Goal: Understand process/instructions

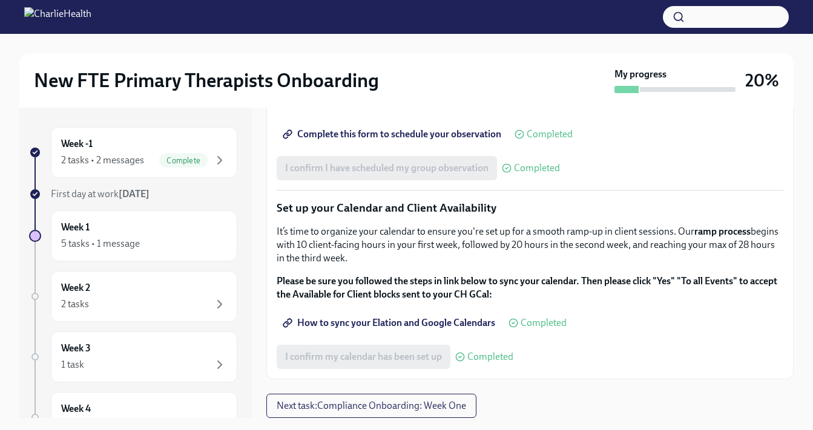
scroll to position [22, 0]
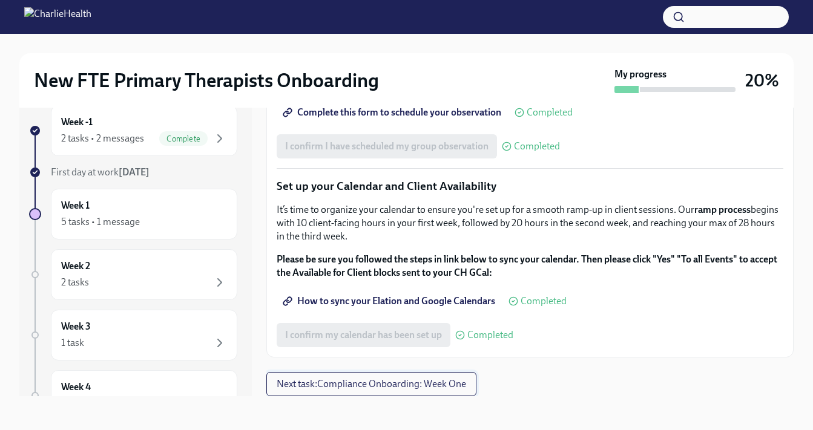
click at [338, 393] on button "Next task : Compliance Onboarding: Week One" at bounding box center [371, 384] width 210 height 24
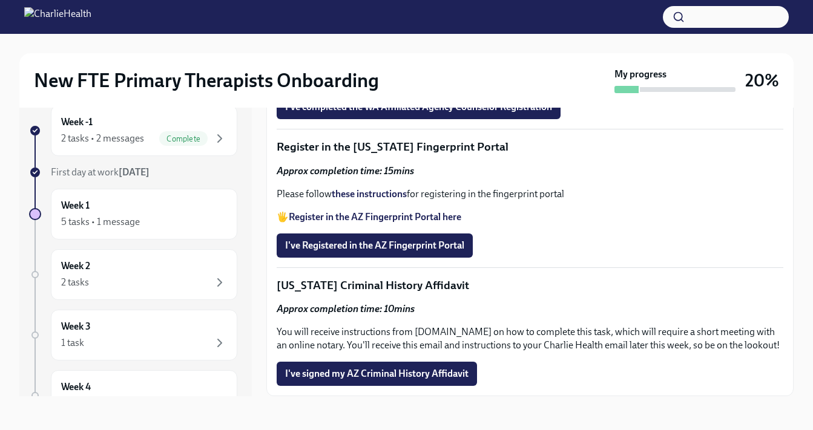
scroll to position [1586, 0]
click at [371, 200] on strong "these instructions" at bounding box center [369, 193] width 75 height 11
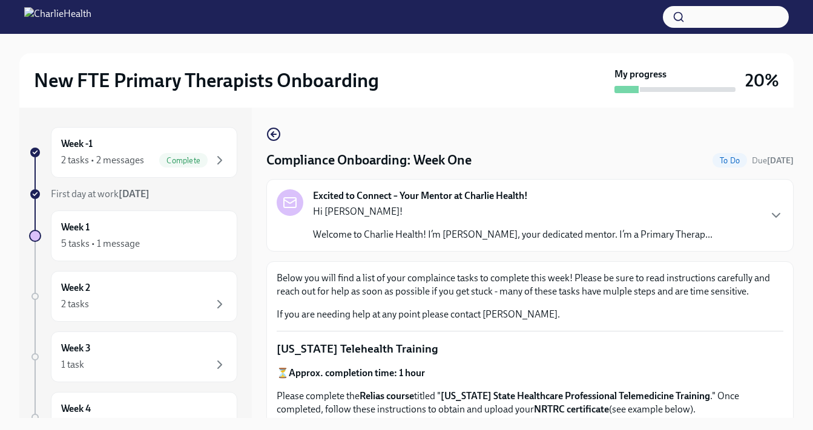
scroll to position [22, 0]
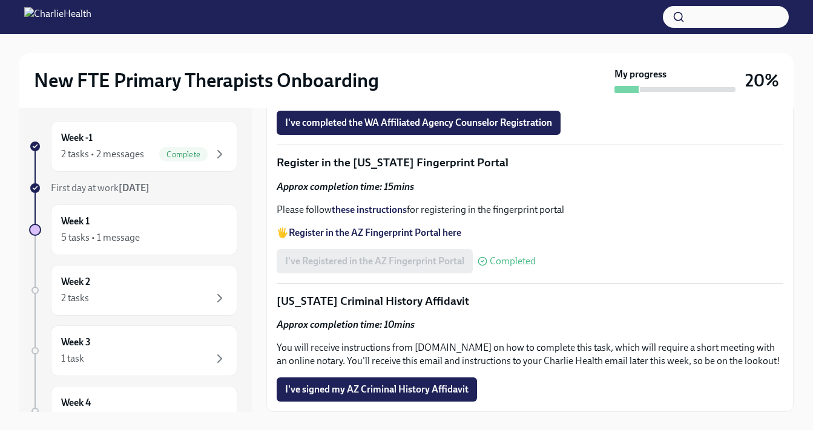
scroll to position [5, 0]
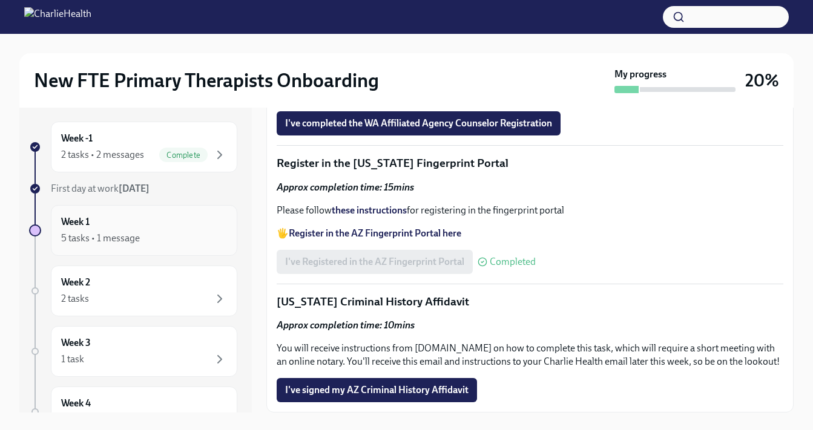
click at [198, 234] on div "5 tasks • 1 message" at bounding box center [144, 238] width 166 height 15
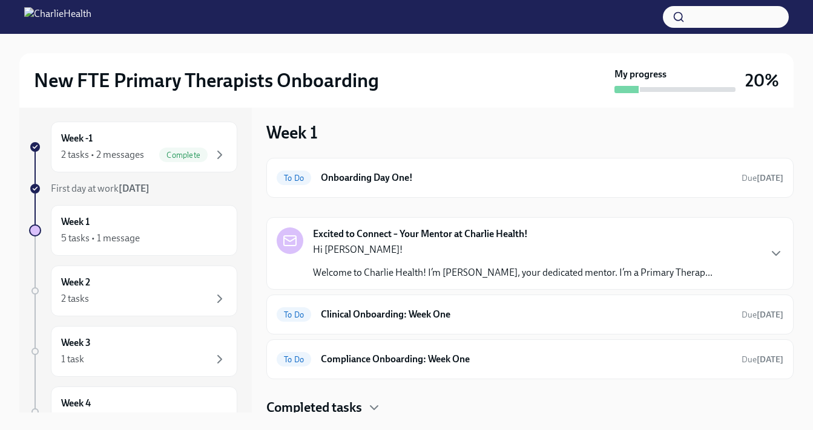
scroll to position [4, 0]
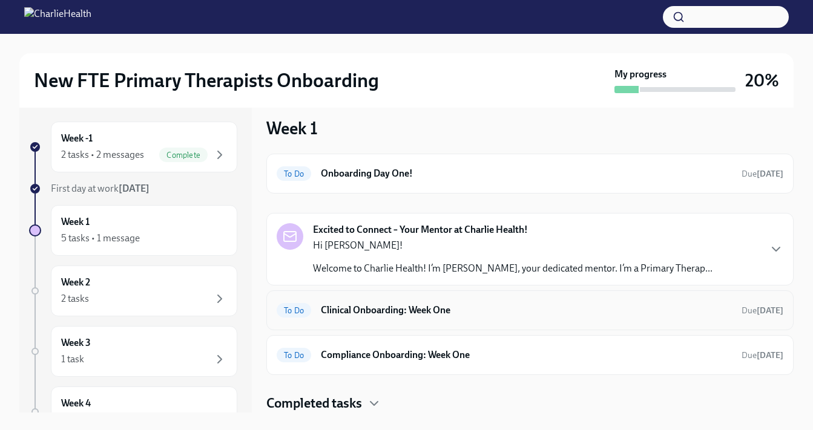
click at [370, 306] on h6 "Clinical Onboarding: Week One" at bounding box center [526, 310] width 411 height 13
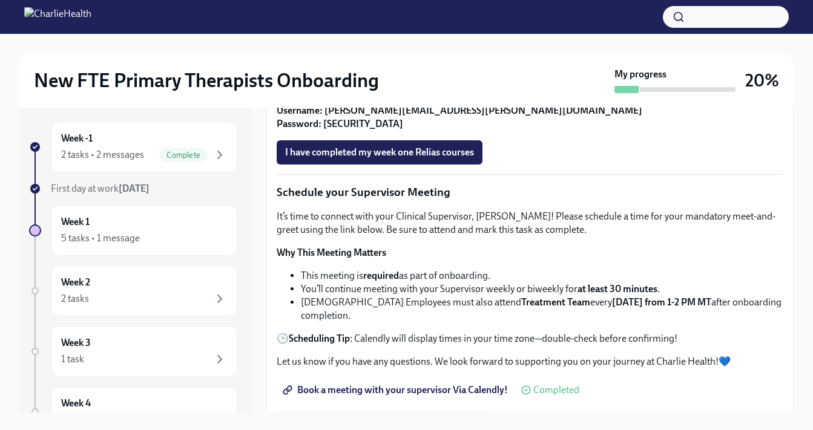
scroll to position [787, 0]
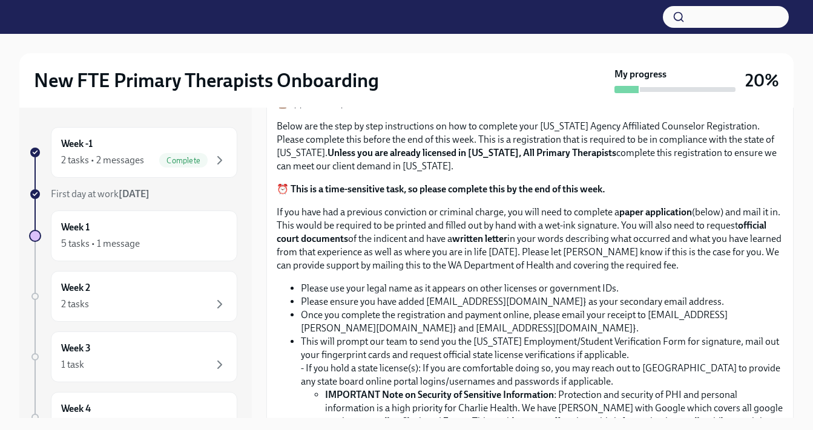
scroll to position [319, 0]
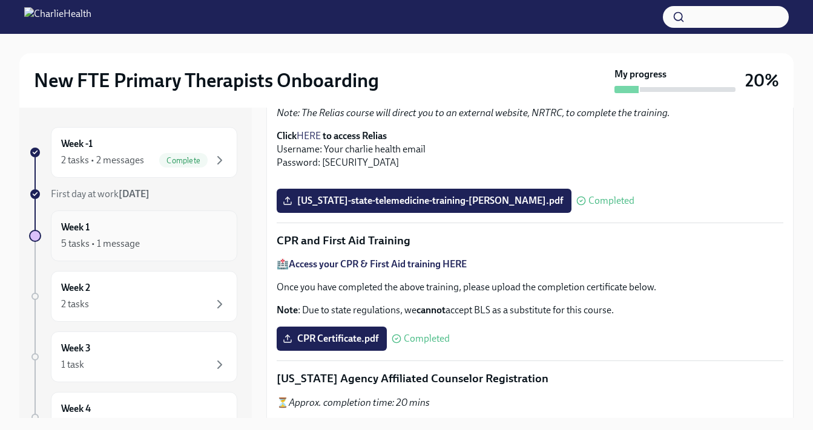
click at [152, 225] on div "Week 1 5 tasks • 1 message" at bounding box center [144, 236] width 166 height 30
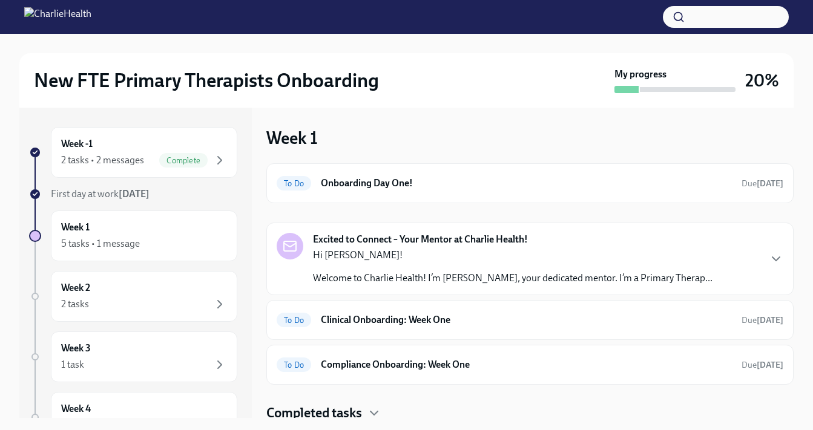
scroll to position [4, 0]
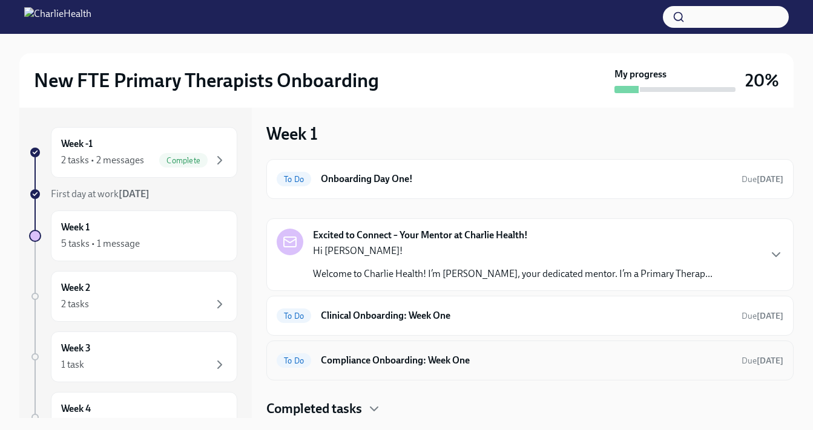
click at [363, 359] on h6 "Compliance Onboarding: Week One" at bounding box center [526, 360] width 411 height 13
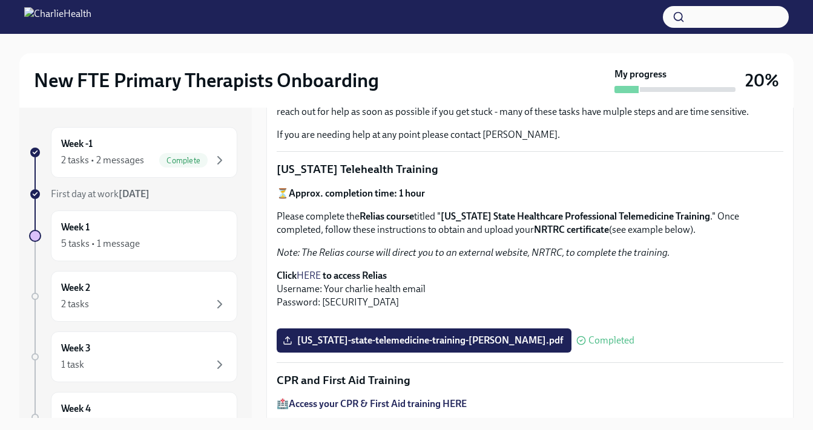
scroll to position [198, 0]
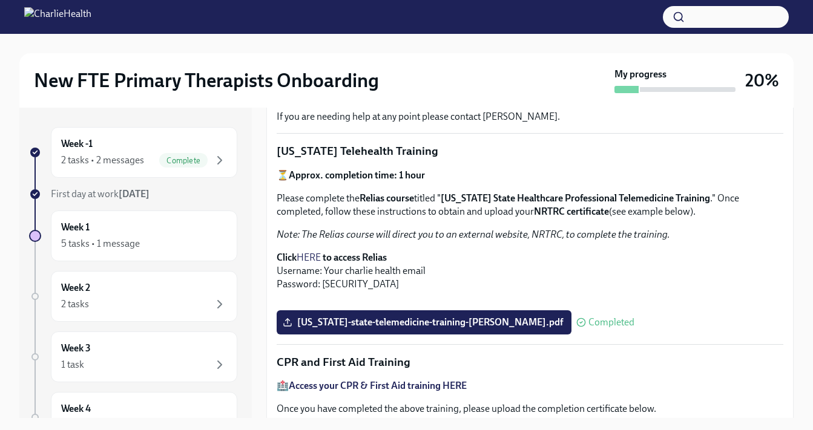
click at [313, 258] on link "HERE" at bounding box center [308, 257] width 24 height 11
